Goal: Use online tool/utility

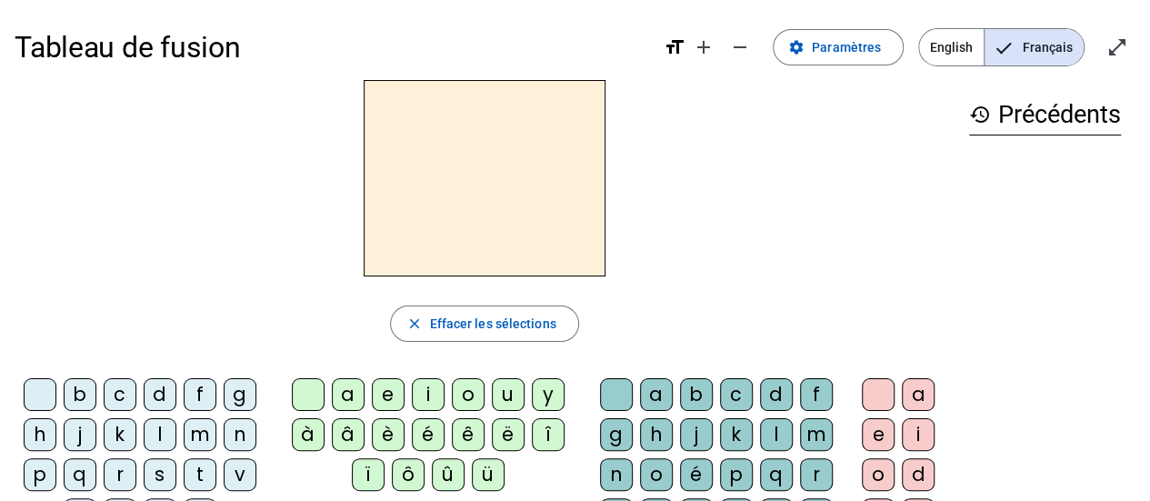
click at [433, 389] on div "i" at bounding box center [428, 394] width 33 height 33
click at [200, 428] on div "m" at bounding box center [200, 434] width 33 height 33
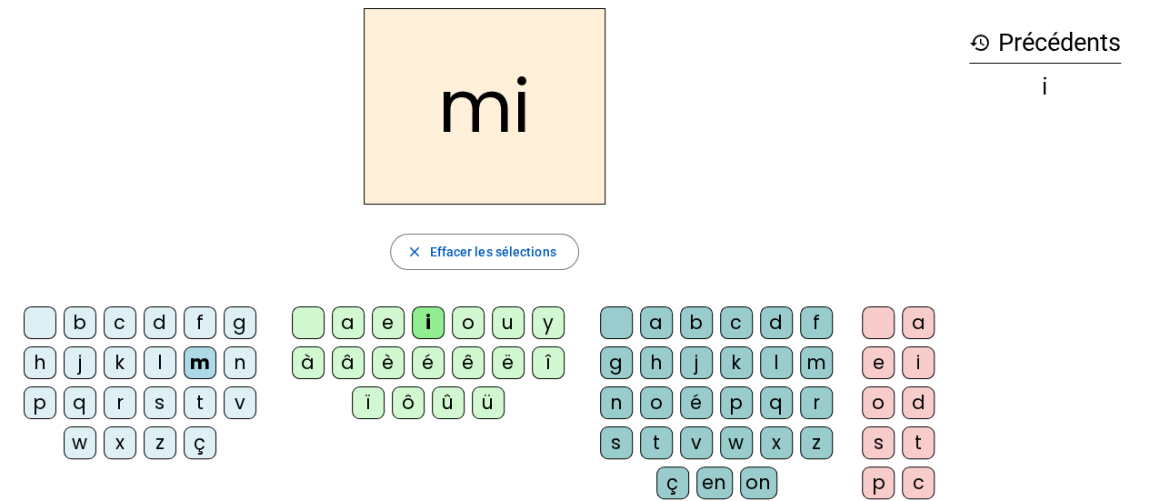
scroll to position [68, 0]
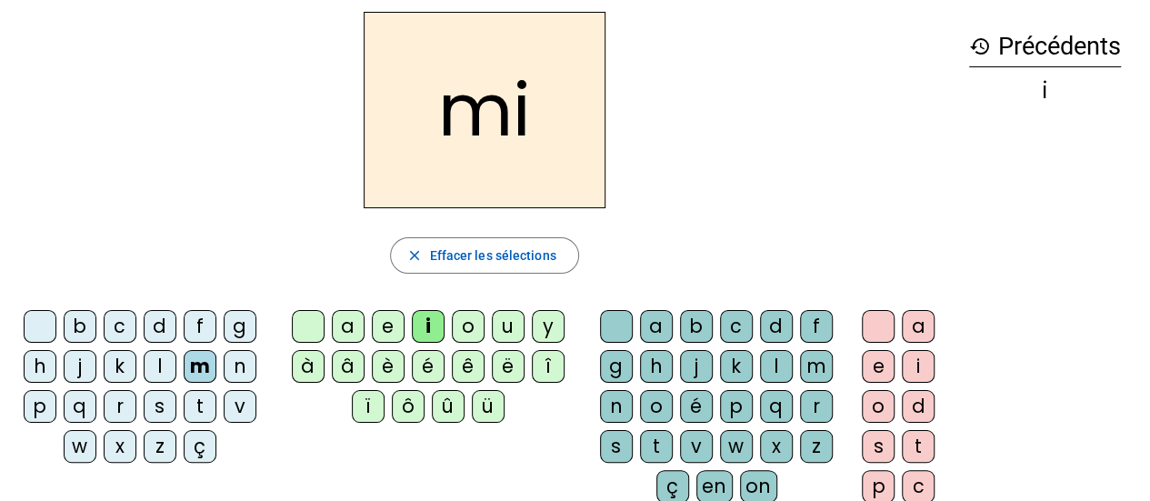
click at [201, 407] on div "t" at bounding box center [200, 406] width 33 height 33
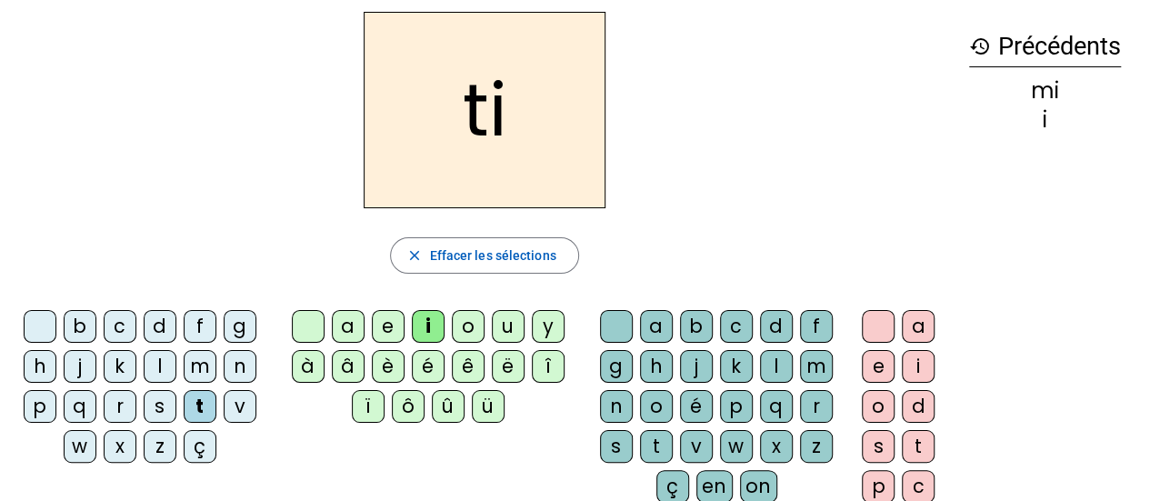
click at [504, 326] on div "u" at bounding box center [508, 326] width 33 height 33
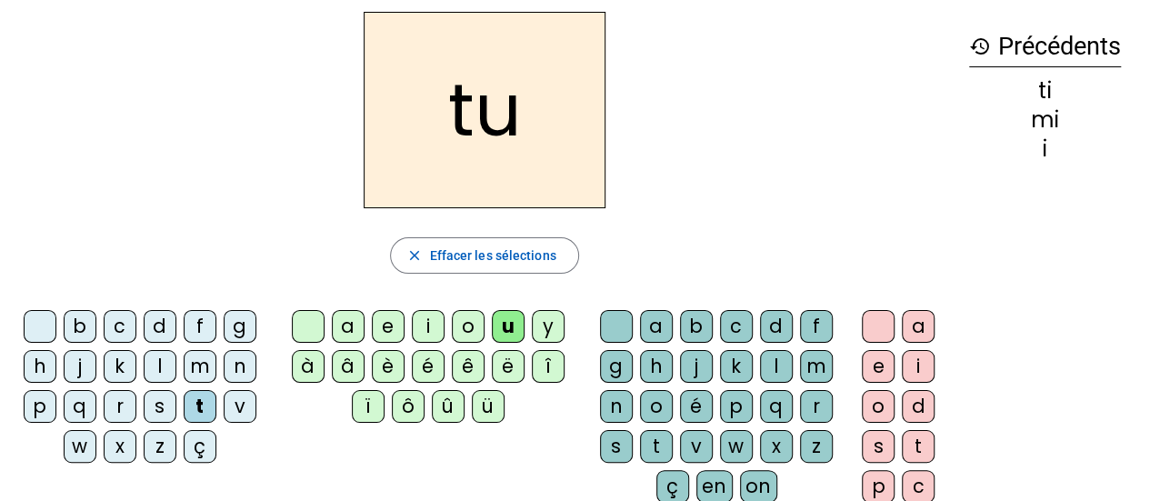
click at [200, 326] on div "f" at bounding box center [200, 326] width 33 height 33
click at [429, 325] on div "i" at bounding box center [428, 326] width 33 height 33
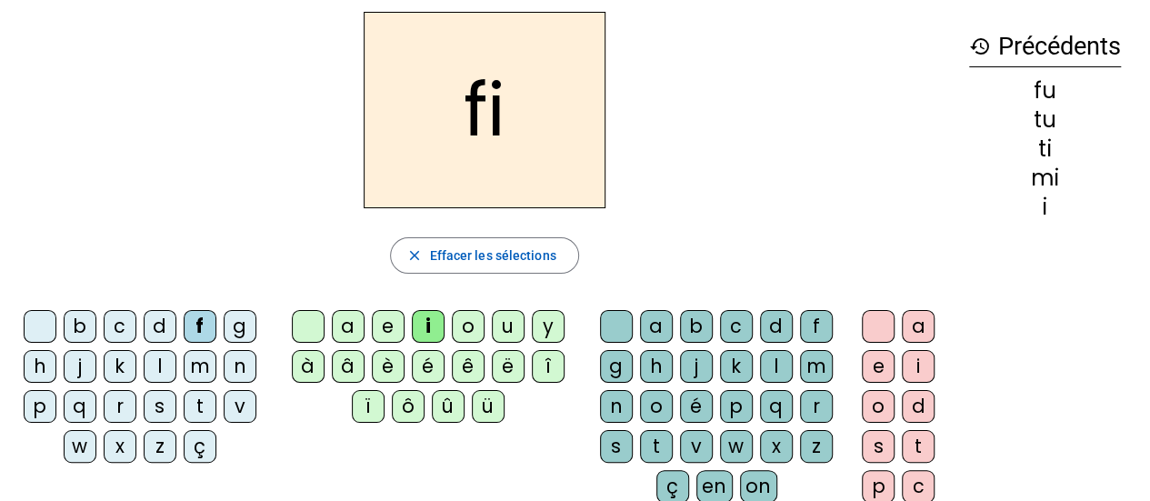
click at [768, 359] on div "l" at bounding box center [776, 366] width 33 height 33
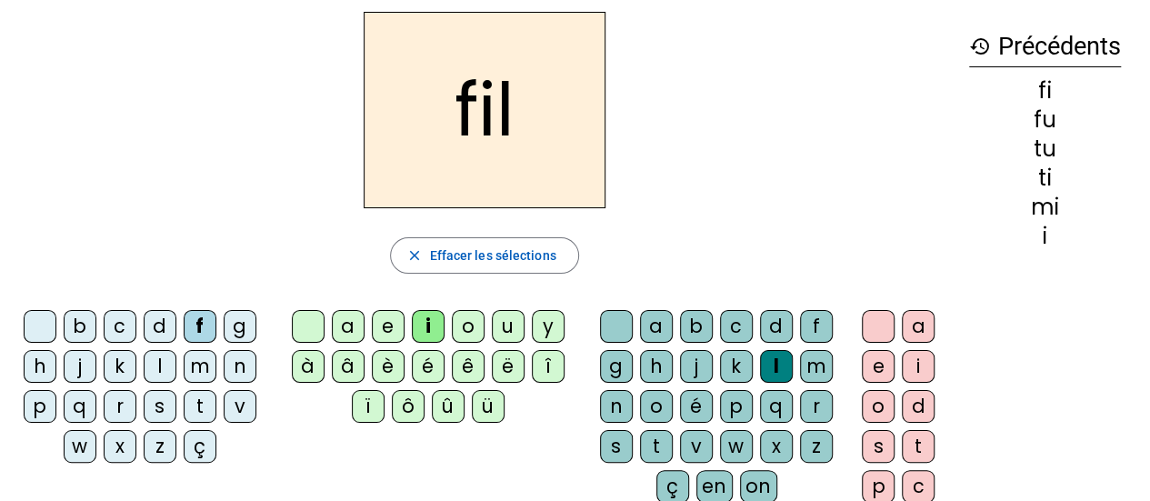
click at [509, 147] on h2 "fil" at bounding box center [485, 110] width 242 height 196
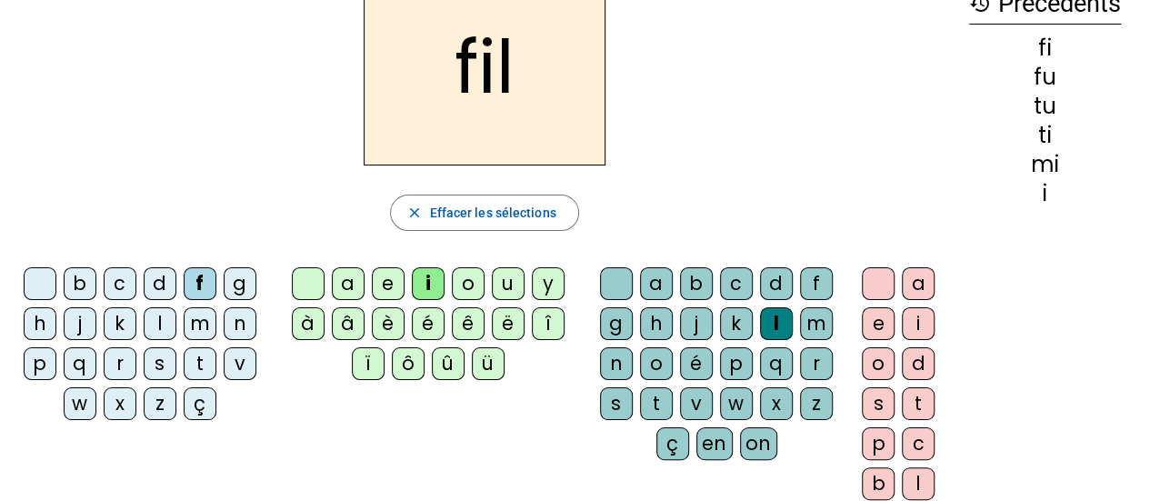
scroll to position [112, 0]
click at [877, 355] on div "o" at bounding box center [878, 362] width 33 height 33
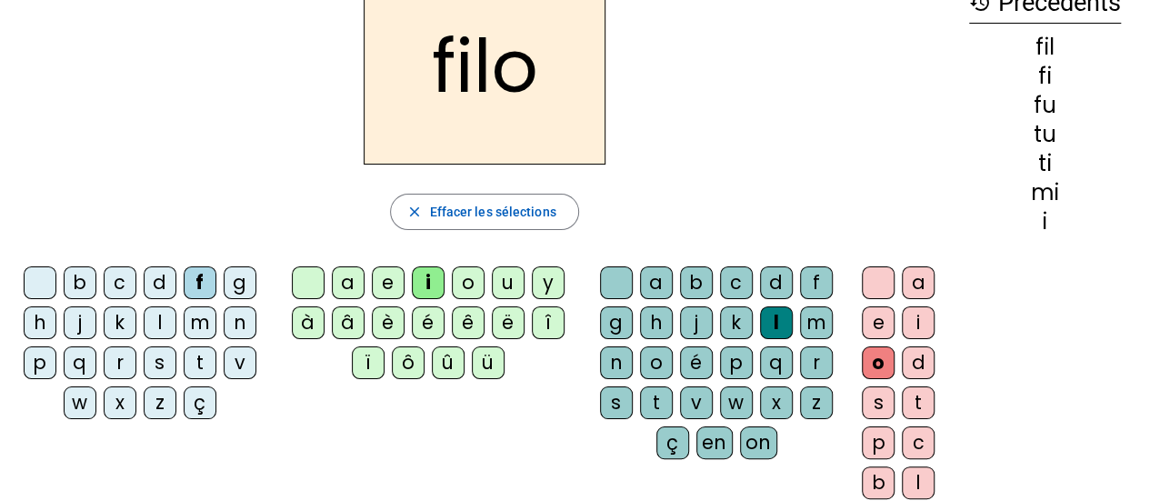
click at [87, 367] on div "q" at bounding box center [80, 362] width 33 height 33
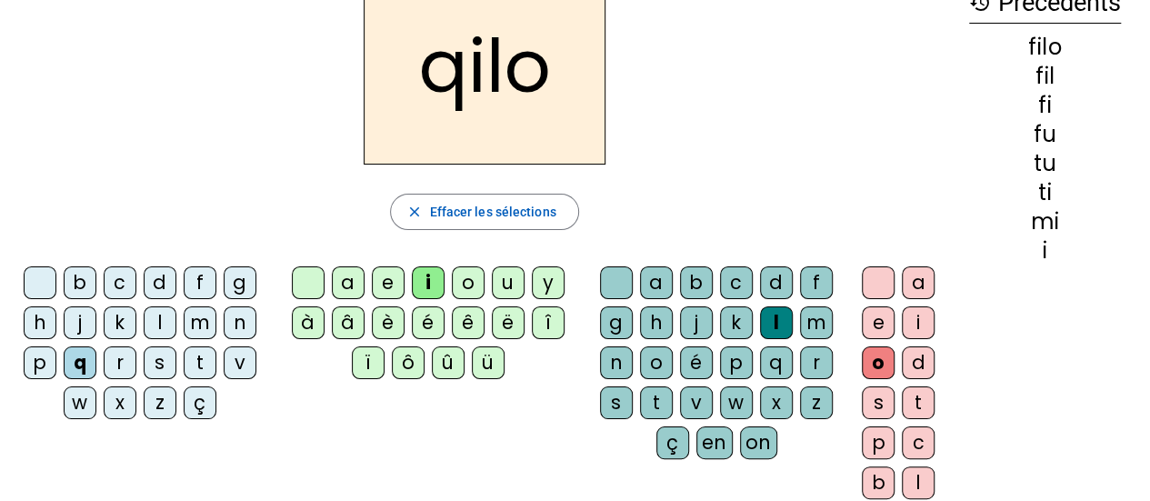
click at [502, 282] on div "u" at bounding box center [508, 282] width 33 height 33
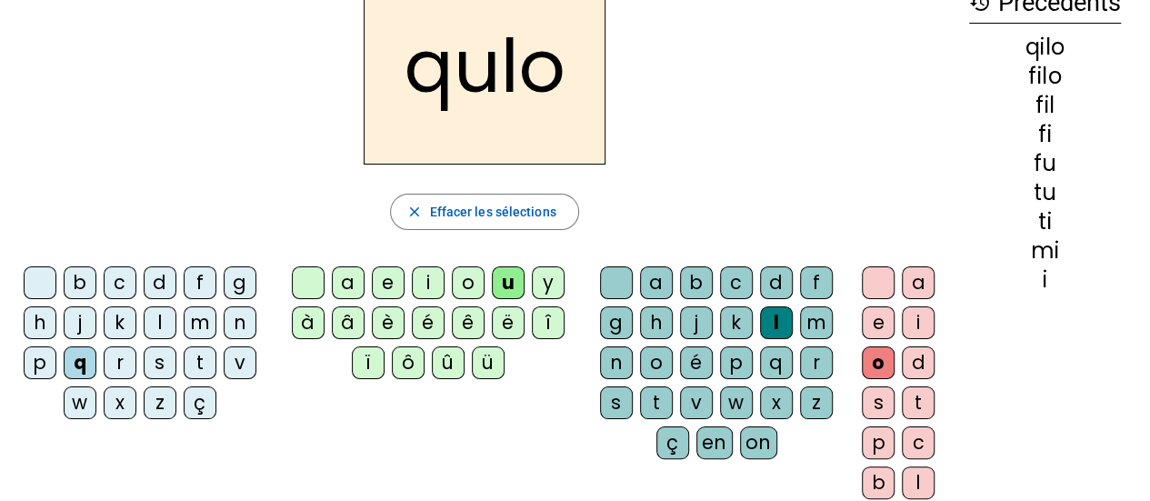
click at [426, 282] on div "i" at bounding box center [428, 282] width 33 height 33
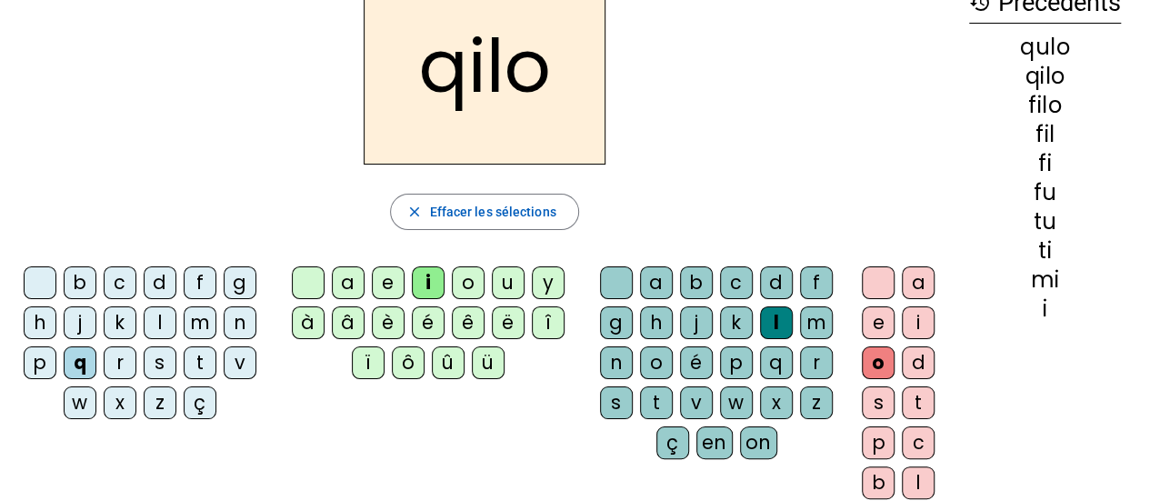
click at [124, 326] on div "k" at bounding box center [120, 322] width 33 height 33
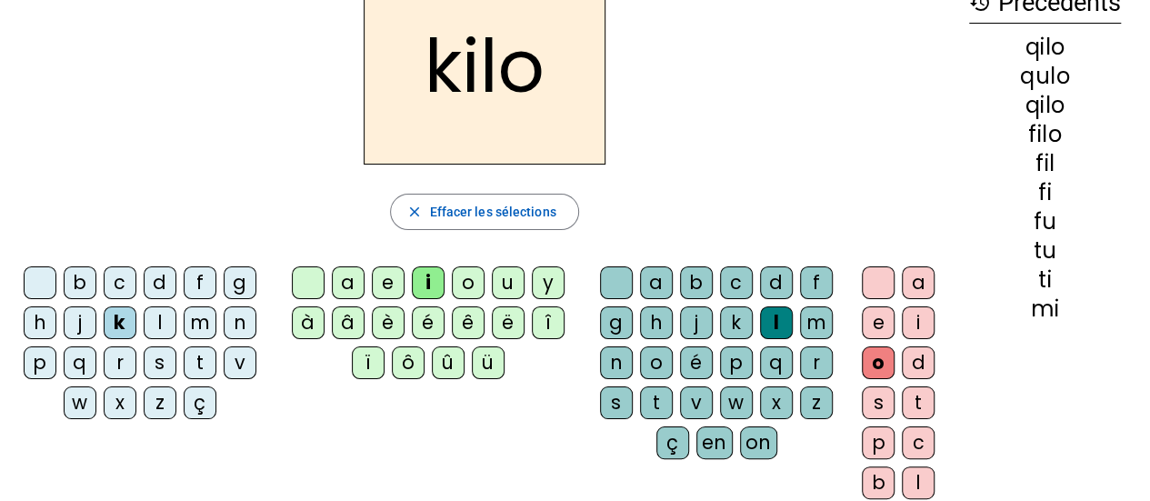
click at [199, 316] on div "m" at bounding box center [200, 322] width 33 height 33
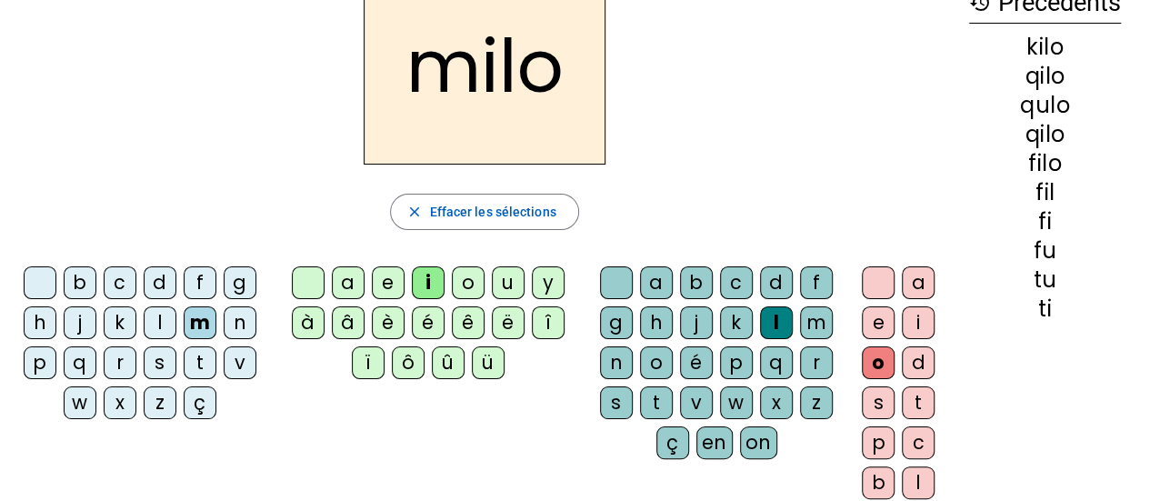
click at [924, 283] on div "a" at bounding box center [918, 282] width 33 height 33
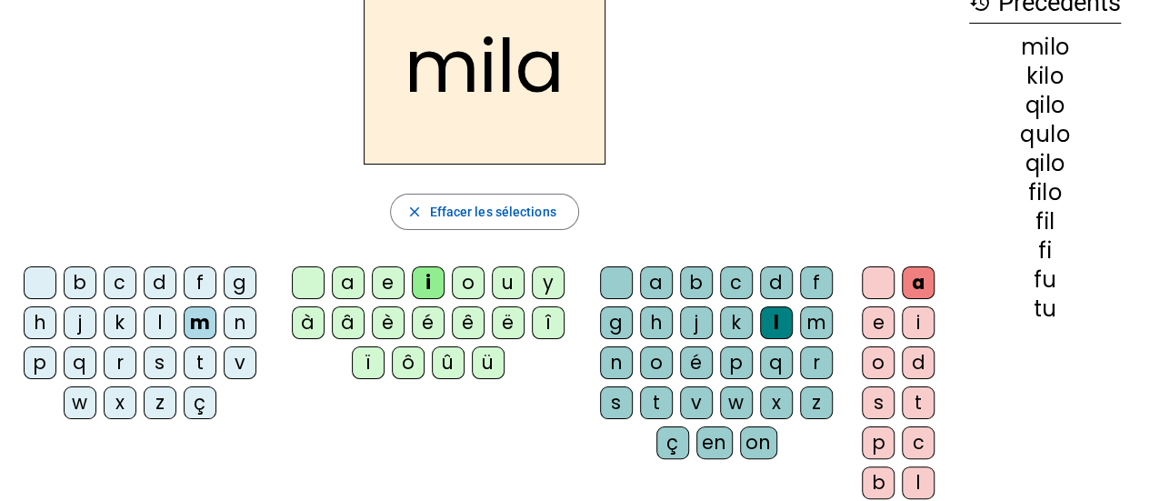
click at [41, 362] on div "p" at bounding box center [40, 362] width 33 height 33
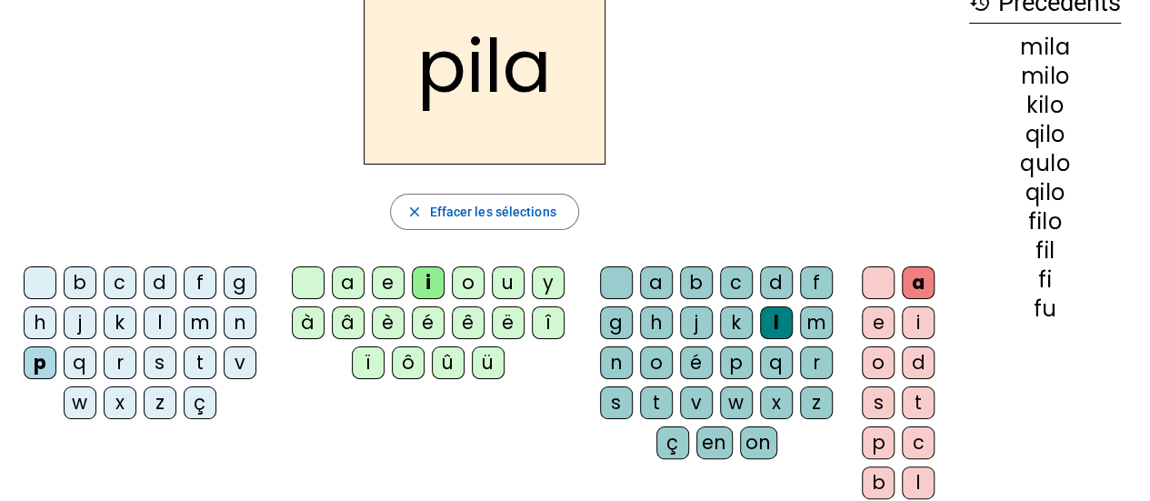
click at [812, 403] on div "z" at bounding box center [816, 403] width 33 height 33
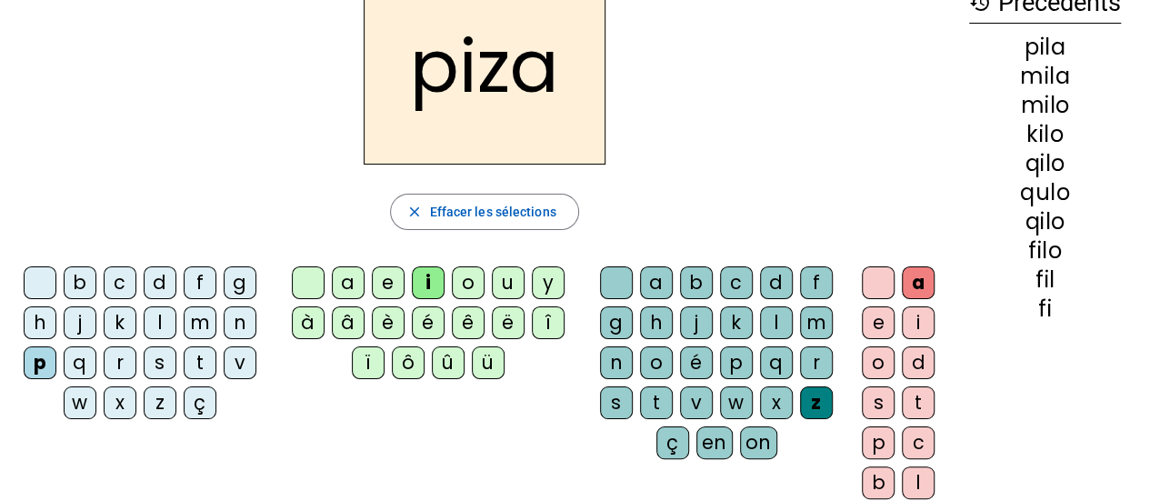
click at [815, 404] on div "z" at bounding box center [816, 403] width 33 height 33
click at [812, 401] on div "z" at bounding box center [816, 403] width 33 height 33
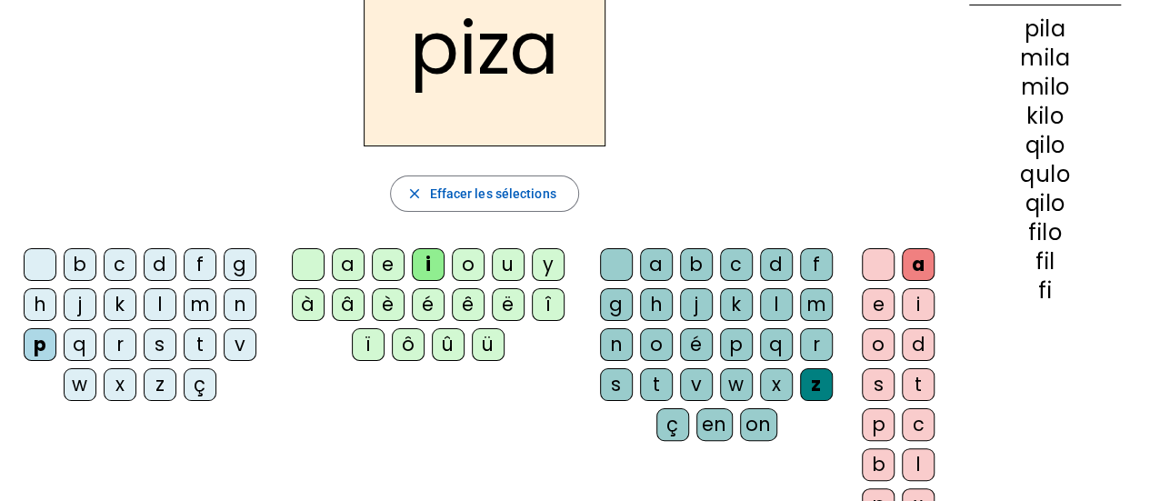
scroll to position [115, 0]
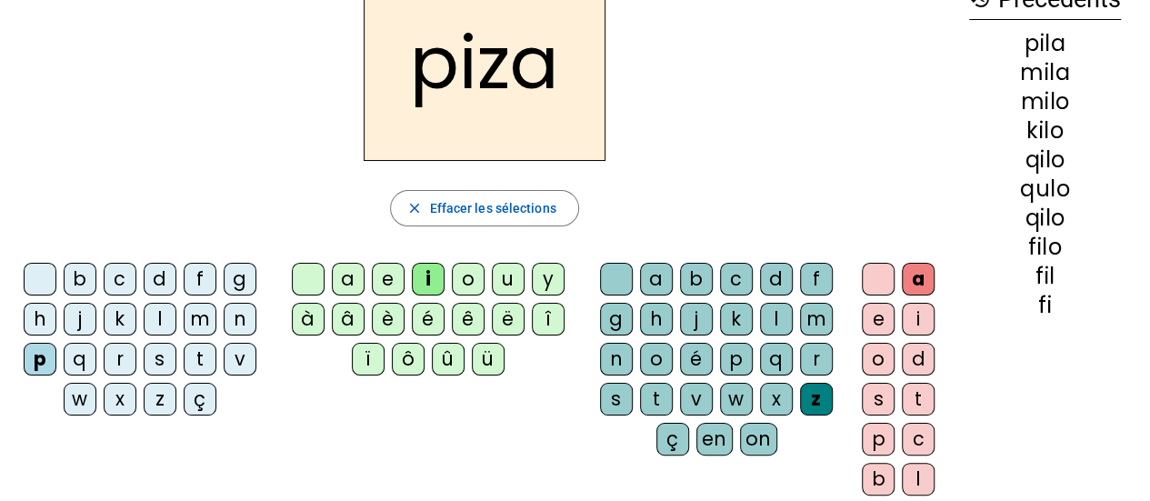
click at [769, 310] on div "l" at bounding box center [776, 319] width 33 height 33
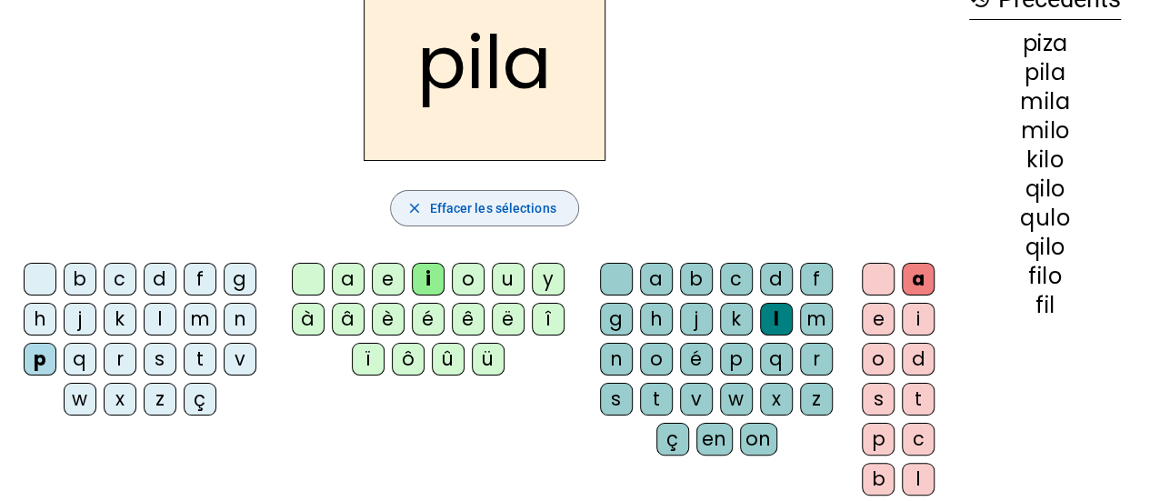
click at [460, 206] on span "Effacer les sélections" at bounding box center [492, 208] width 126 height 22
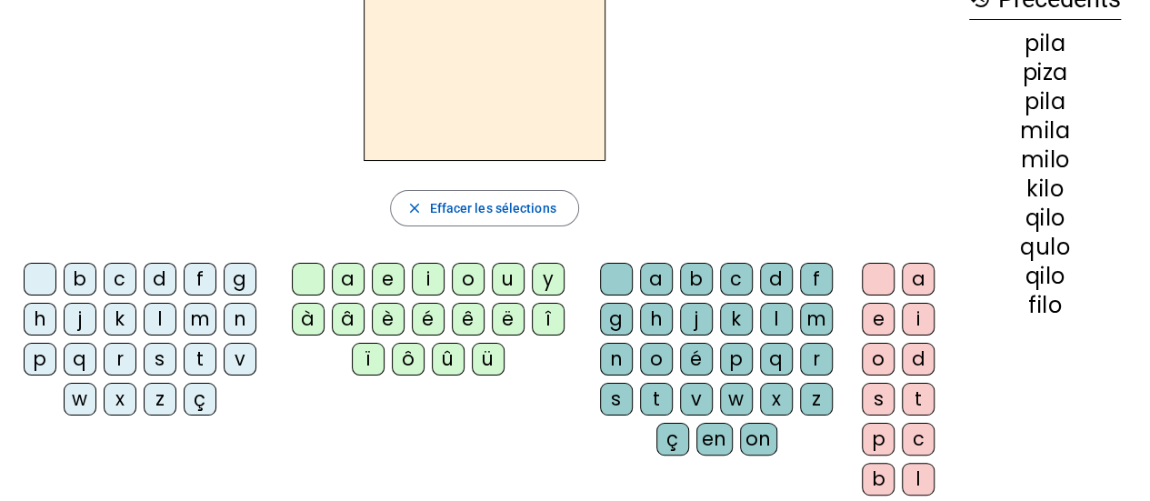
click at [116, 357] on div "r" at bounding box center [120, 359] width 33 height 33
click at [427, 311] on div "é" at bounding box center [428, 319] width 33 height 33
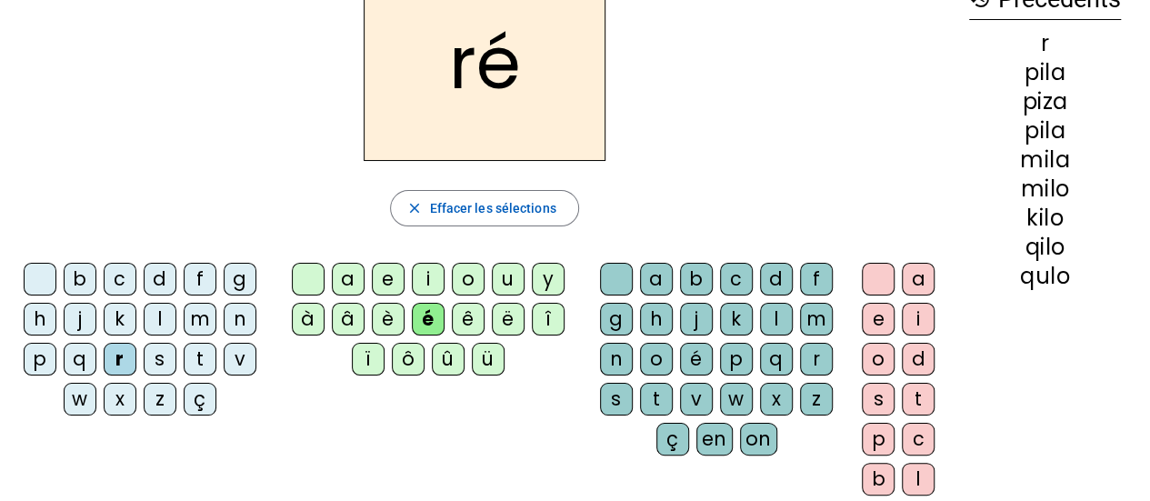
click at [817, 320] on div "m" at bounding box center [816, 319] width 33 height 33
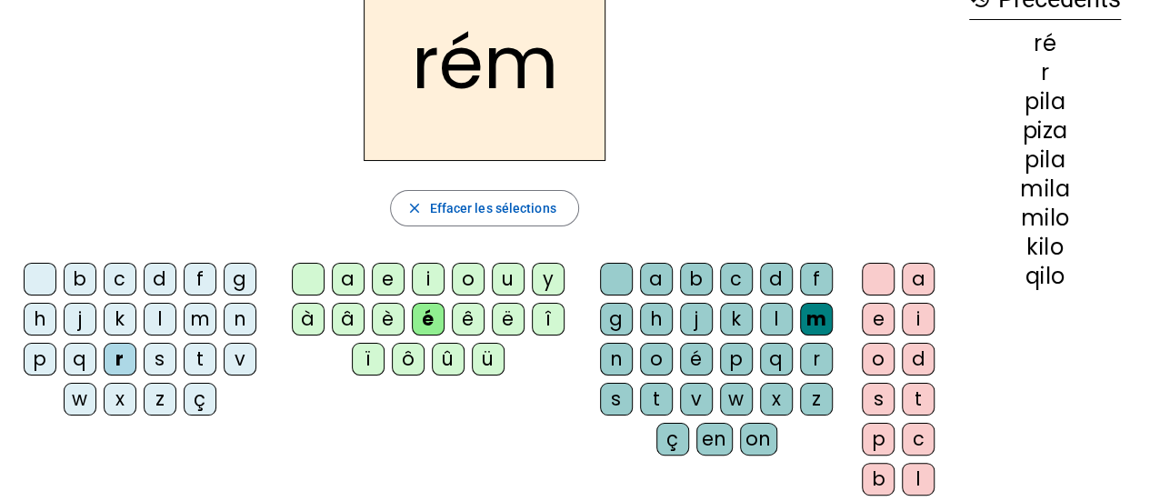
click at [920, 322] on div "i" at bounding box center [918, 319] width 33 height 33
